Goal: Find specific page/section: Find specific page/section

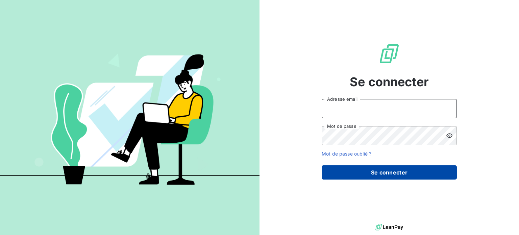
type input "[EMAIL_ADDRESS][DOMAIN_NAME]"
click at [379, 170] on button "Se connecter" at bounding box center [389, 172] width 135 height 14
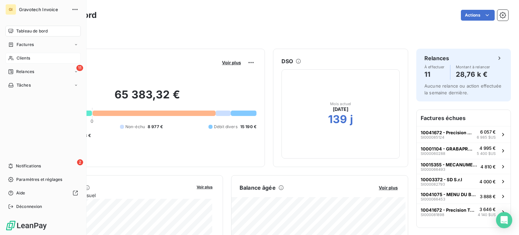
click at [25, 54] on div "Clients" at bounding box center [42, 58] width 75 height 11
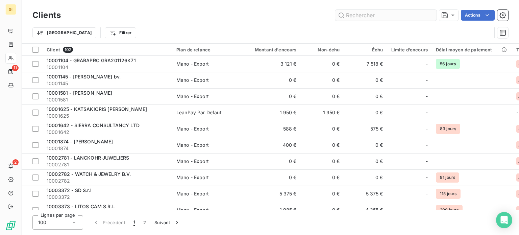
click at [358, 13] on input "text" at bounding box center [385, 15] width 101 height 11
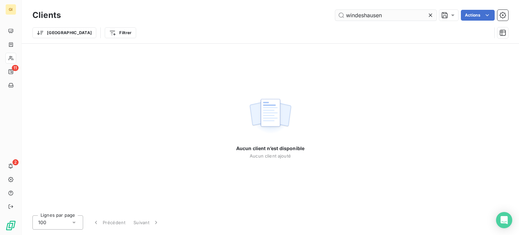
click at [401, 16] on input "windeshausen" at bounding box center [385, 15] width 101 height 11
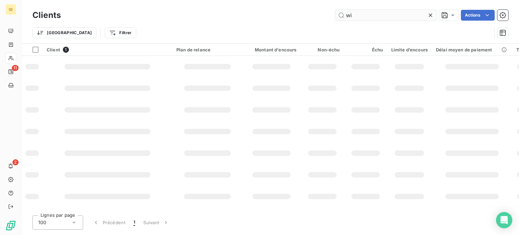
type input "w"
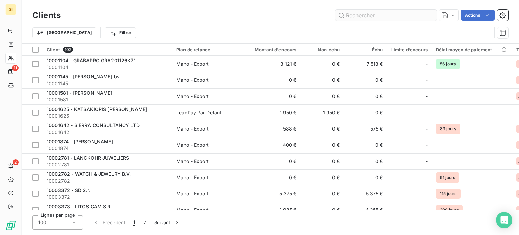
click at [370, 15] on input "text" at bounding box center [385, 15] width 101 height 11
click at [367, 17] on input "text" at bounding box center [385, 15] width 101 height 11
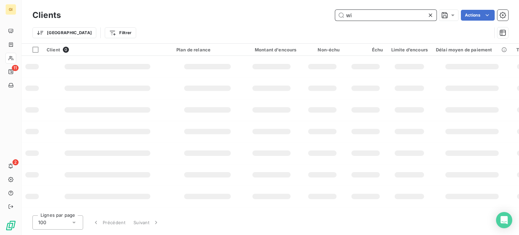
type input "w"
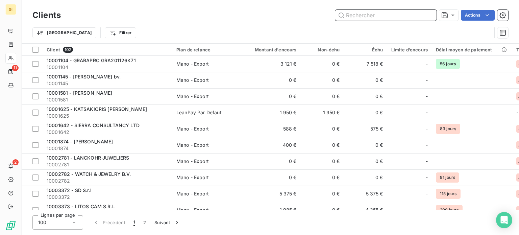
click at [367, 15] on input "text" at bounding box center [385, 15] width 101 height 11
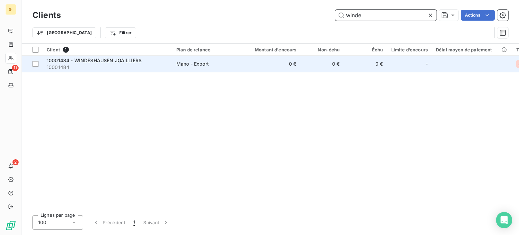
type input "winde"
click at [124, 60] on span "10001484 - WINDESHAUSEN JOAILLIERS" at bounding box center [94, 60] width 95 height 6
